Goal: Information Seeking & Learning: Learn about a topic

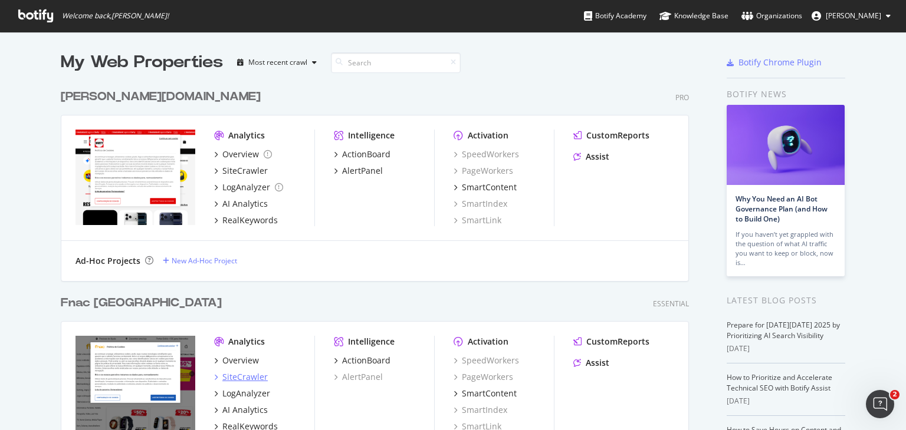
click at [236, 371] on div "SiteCrawler" at bounding box center [244, 377] width 45 height 12
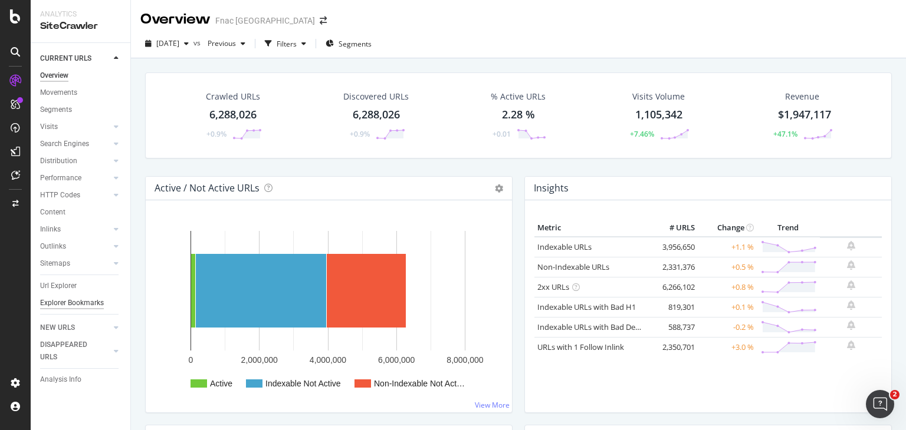
click at [64, 302] on div "Explorer Bookmarks" at bounding box center [72, 303] width 64 height 12
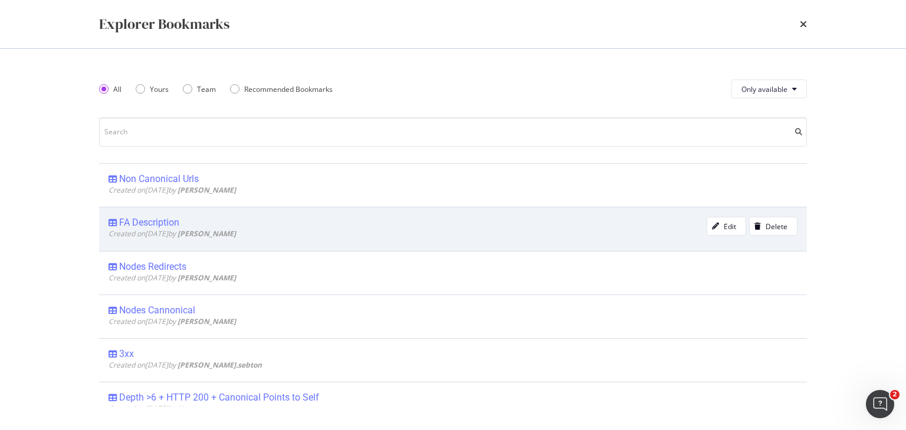
click at [208, 226] on div "FA Description" at bounding box center [407, 223] width 598 height 12
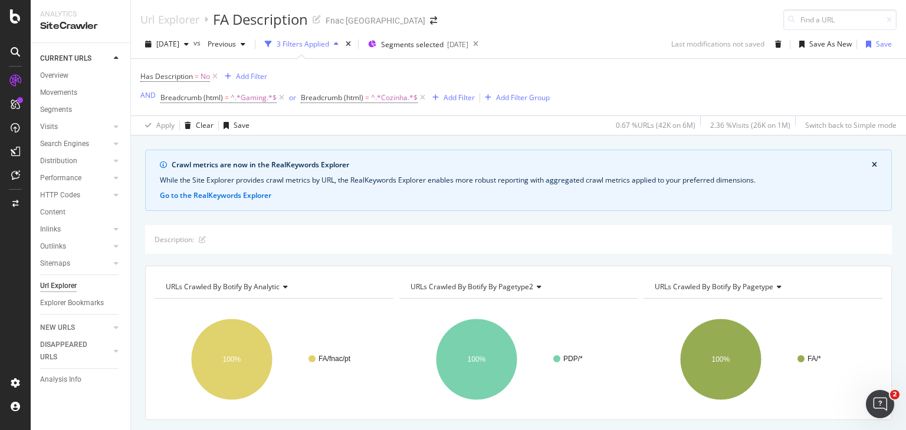
click at [71, 23] on div "SiteCrawler" at bounding box center [80, 26] width 81 height 14
click at [15, 16] on icon at bounding box center [15, 16] width 11 height 14
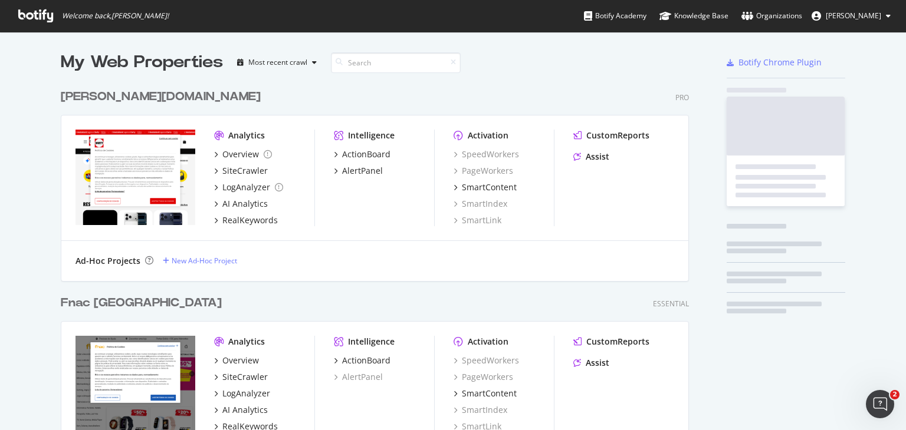
scroll to position [421, 887]
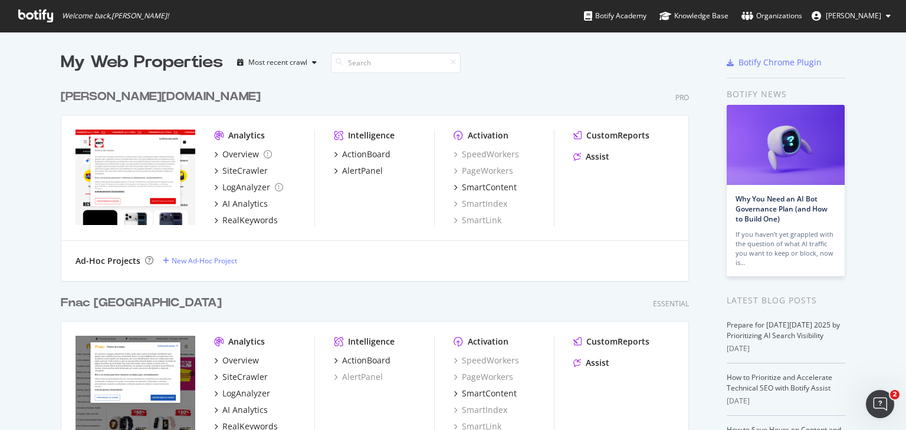
click at [97, 97] on div "[PERSON_NAME][DOMAIN_NAME]" at bounding box center [161, 96] width 200 height 17
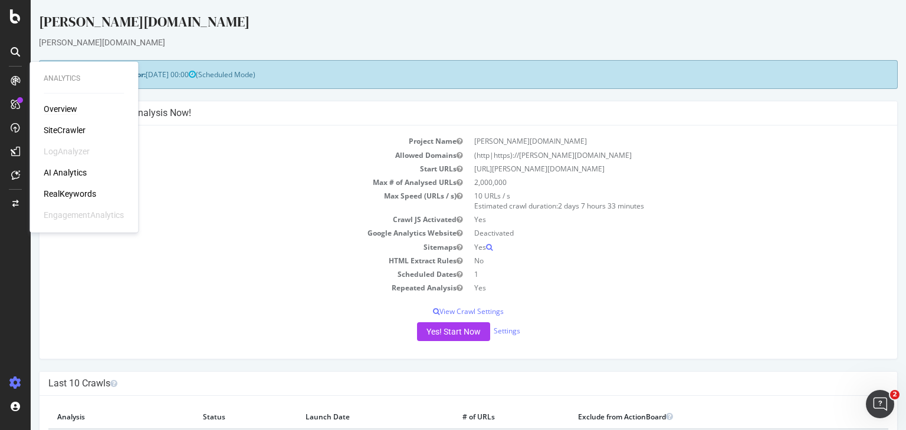
click at [54, 107] on div "Overview" at bounding box center [61, 109] width 34 height 12
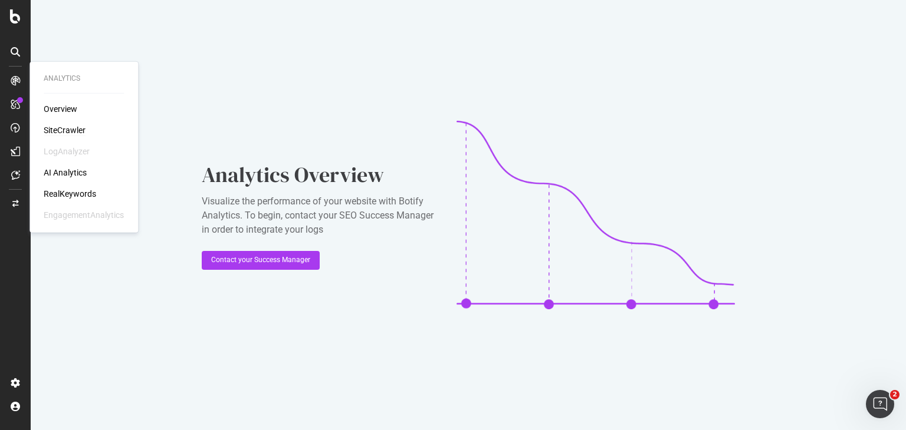
click at [58, 132] on div "SiteCrawler" at bounding box center [65, 130] width 42 height 12
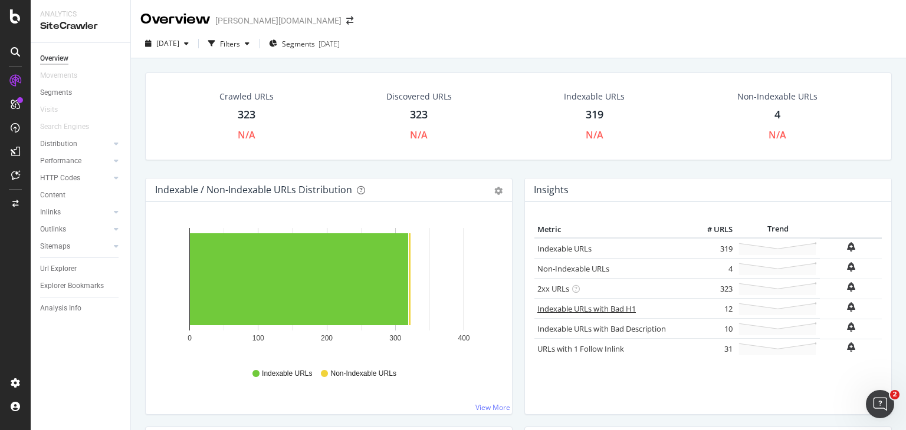
click at [615, 305] on link "Indexable URLs with Bad H1" at bounding box center [586, 309] width 98 height 11
click at [596, 349] on link "URLs with 1 Follow Inlink" at bounding box center [580, 349] width 87 height 11
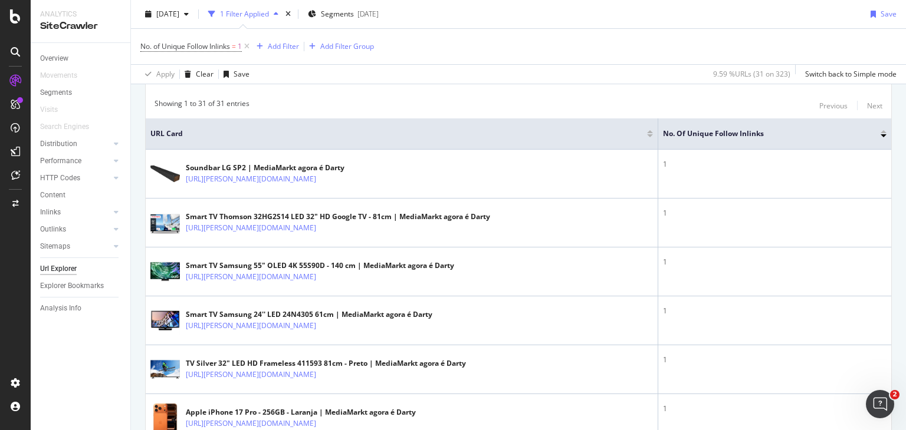
scroll to position [320, 0]
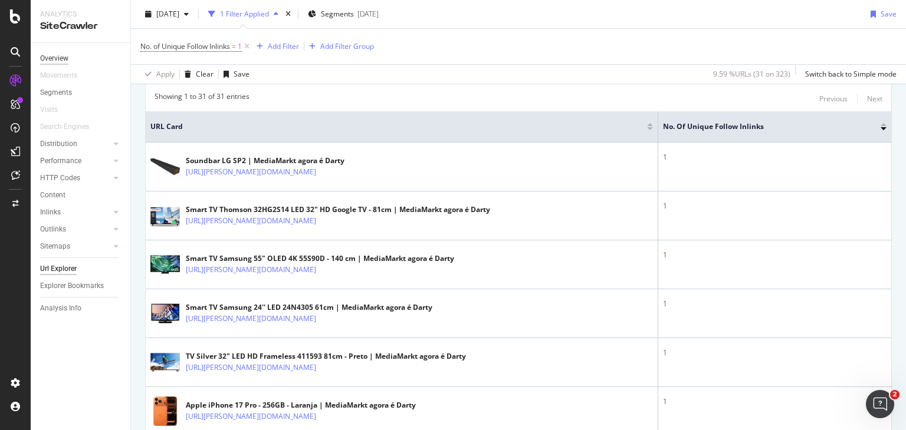
click at [68, 55] on div "Overview" at bounding box center [54, 58] width 28 height 12
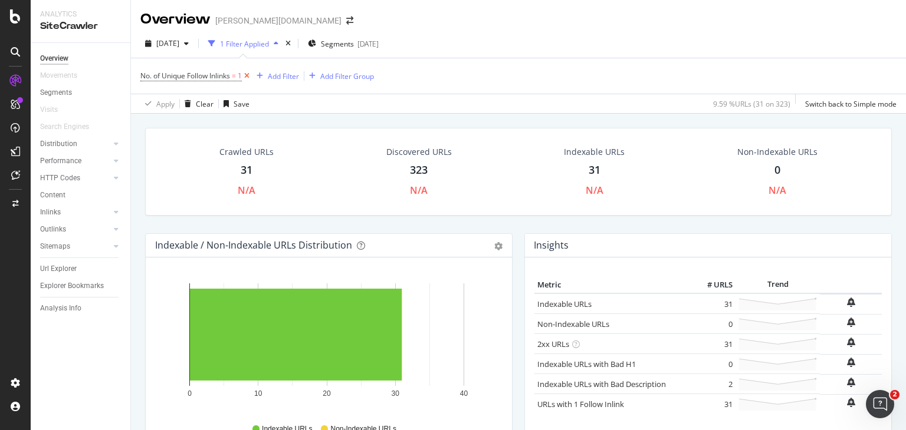
click at [251, 73] on icon at bounding box center [247, 76] width 10 height 12
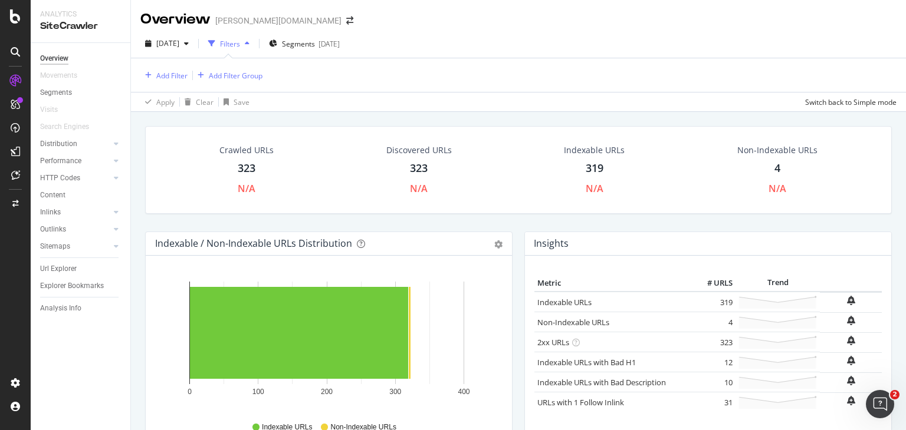
click at [250, 167] on div "323" at bounding box center [247, 168] width 18 height 15
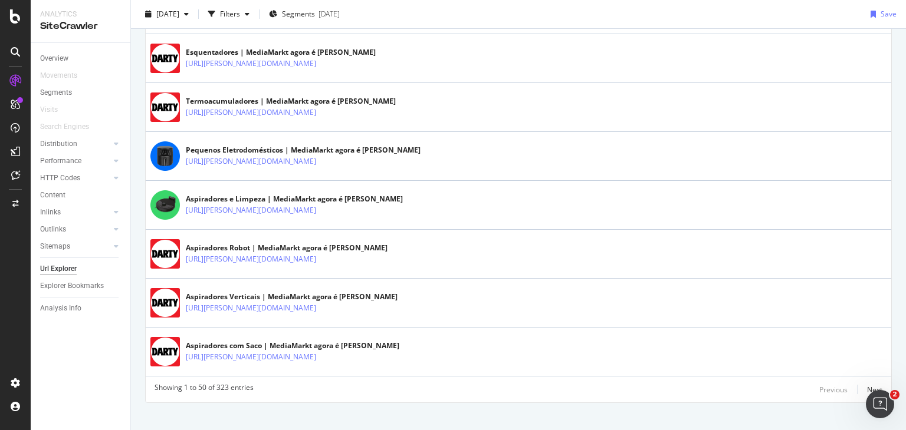
scroll to position [2484, 0]
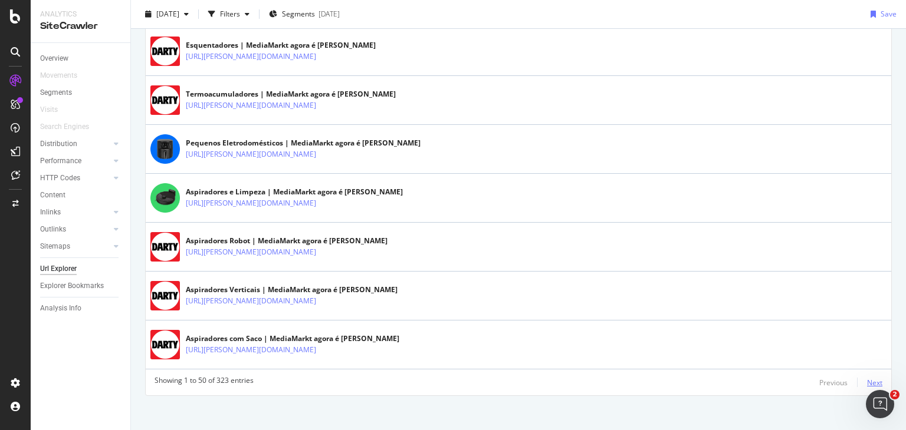
click at [872, 378] on div "Next" at bounding box center [874, 383] width 15 height 10
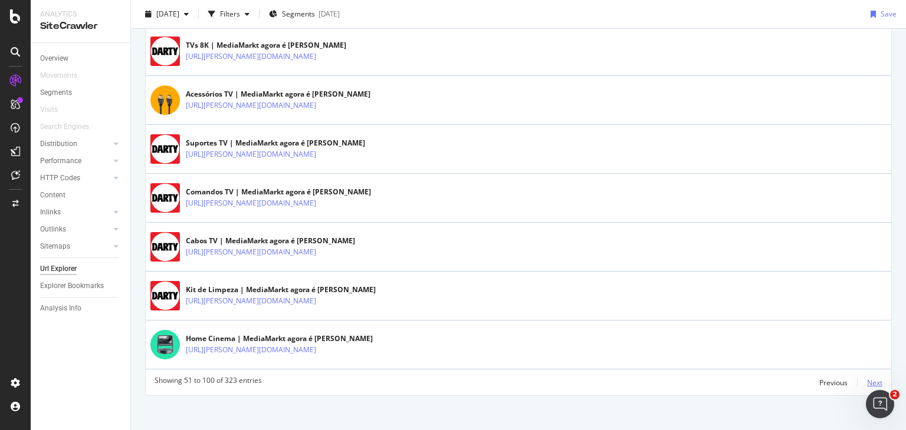
click at [867, 379] on div "Next" at bounding box center [874, 383] width 15 height 10
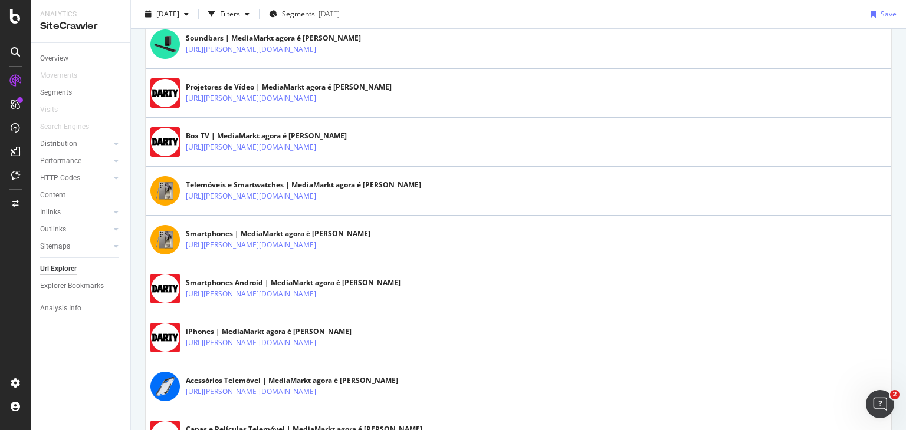
scroll to position [9, 0]
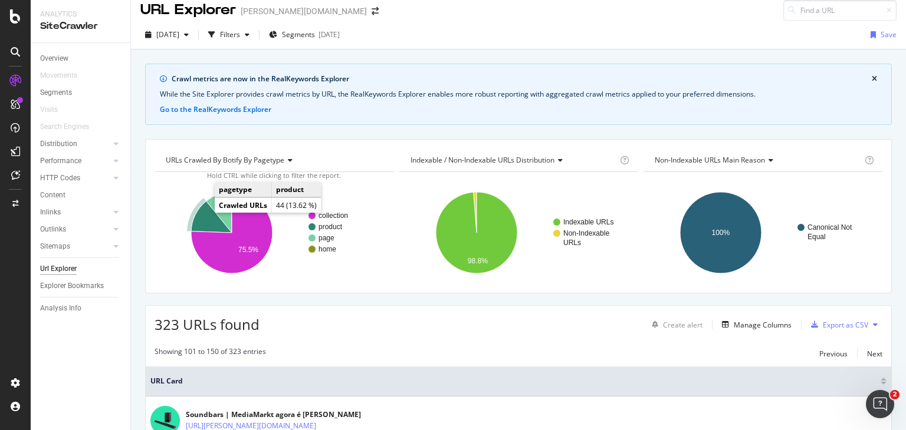
click at [200, 215] on icon "A chart." at bounding box center [211, 217] width 41 height 32
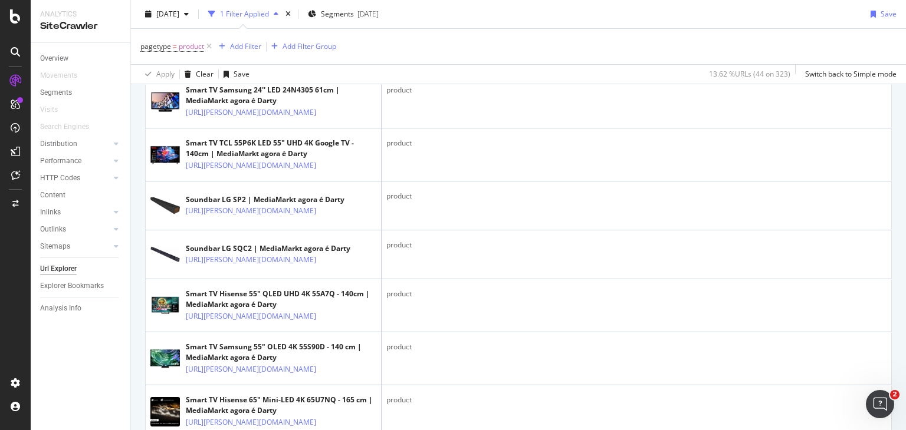
scroll to position [1431, 0]
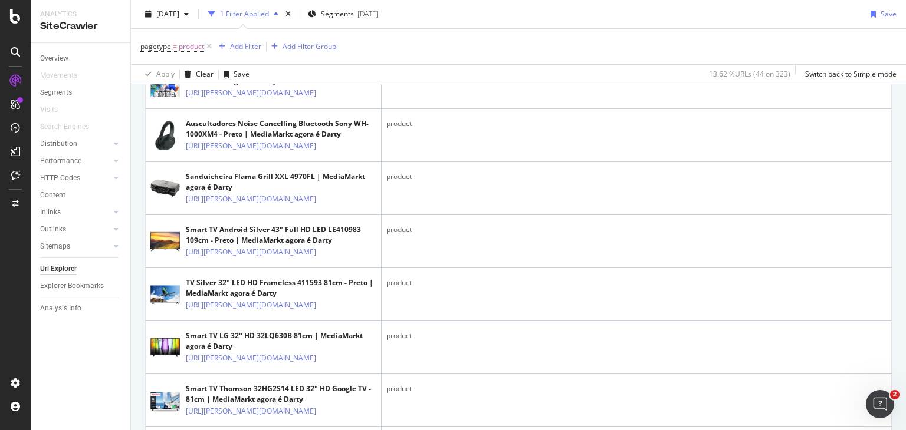
click at [905, 107] on div "URL Explorer [PERSON_NAME][DOMAIN_NAME] [DATE] 1 Filter Applied Segments [DATE]…" at bounding box center [518, 215] width 775 height 430
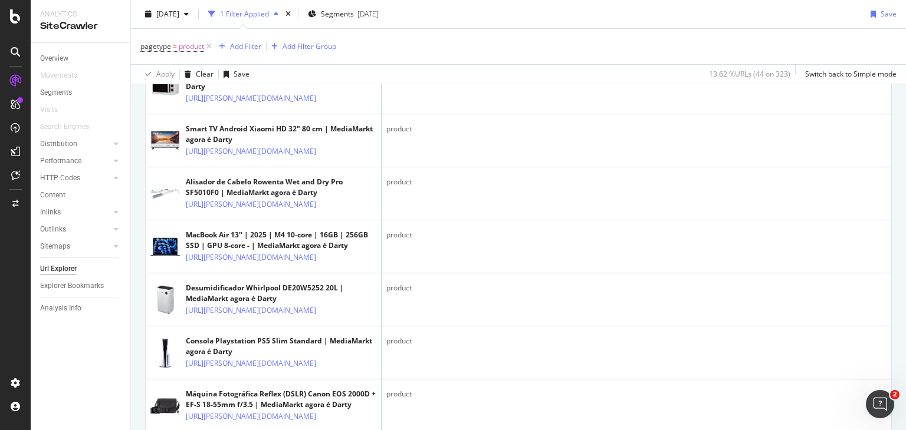
click at [905, 107] on div "URL Explorer [PERSON_NAME][DOMAIN_NAME] [DATE] 1 Filter Applied Segments [DATE]…" at bounding box center [518, 215] width 775 height 430
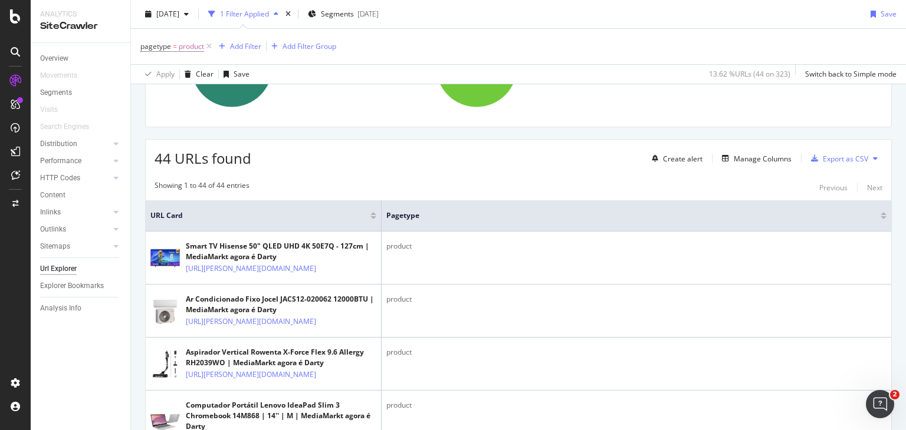
drag, startPoint x: 905, startPoint y: 107, endPoint x: 905, endPoint y: 47, distance: 60.7
click at [905, 47] on div "URL Explorer [PERSON_NAME][DOMAIN_NAME] [DATE] 1 Filter Applied Segments [DATE]…" at bounding box center [518, 215] width 775 height 430
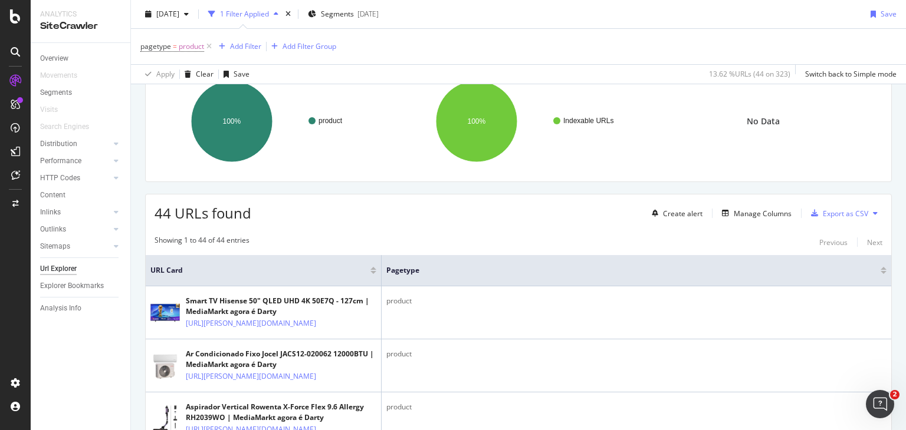
click at [905, 47] on div "URL Explorer [PERSON_NAME][DOMAIN_NAME] [DATE] 1 Filter Applied Segments [DATE]…" at bounding box center [518, 215] width 775 height 430
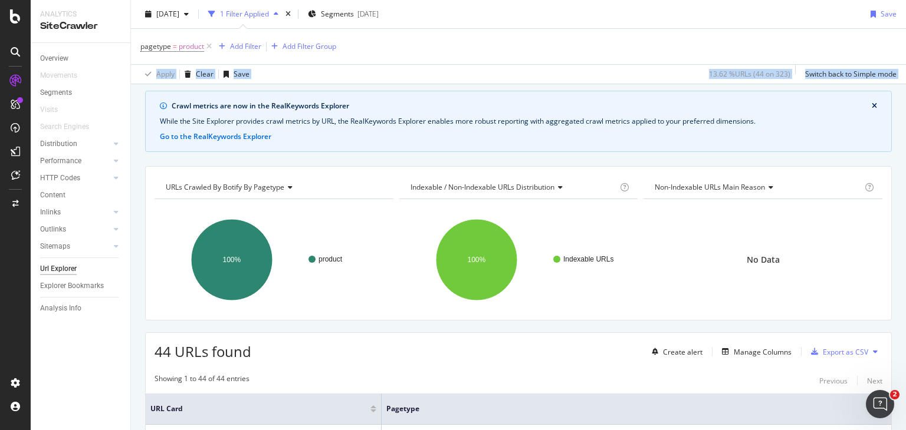
scroll to position [6, 0]
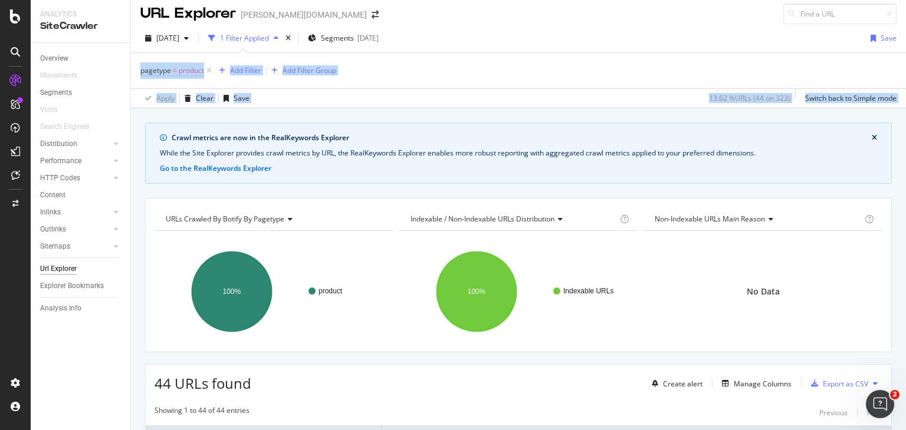
drag, startPoint x: 905, startPoint y: 47, endPoint x: 905, endPoint y: 24, distance: 22.4
click at [905, 24] on div "URL Explorer [PERSON_NAME][DOMAIN_NAME] [DATE] 1 Filter Applied Segments [DATE]…" at bounding box center [518, 215] width 775 height 430
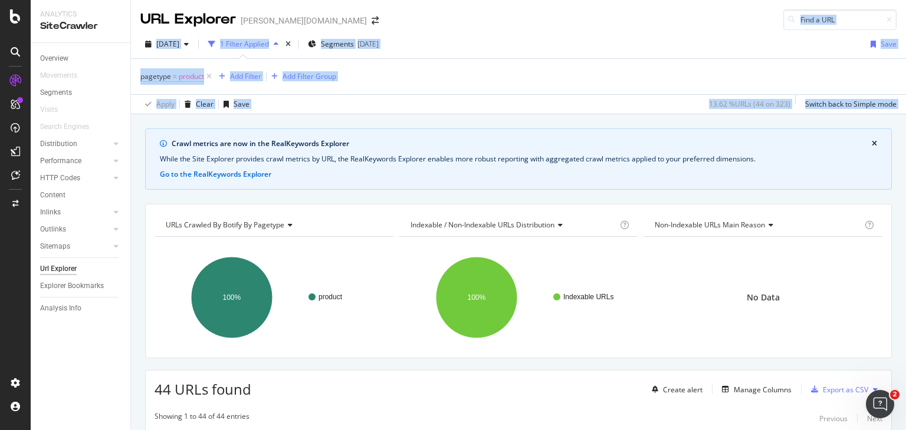
click at [505, 100] on div "Apply Clear Save 13.62 % URLs ( 44 on 323 ) Switch back to Simple mode" at bounding box center [518, 103] width 775 height 19
